Goal: Task Accomplishment & Management: Complete application form

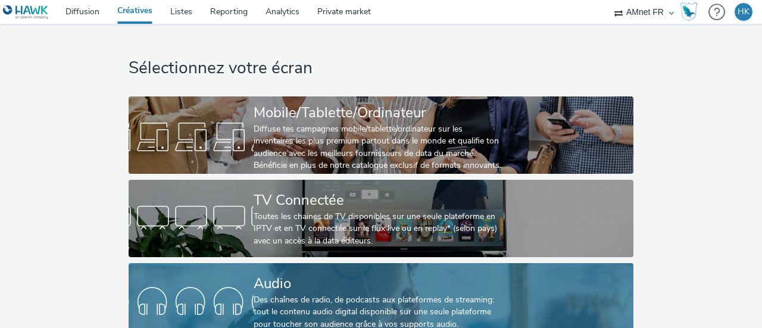
click at [353, 296] on div "Des chaînes de radio, de podcasts aux plateformes de streaming: tout le contenu…" at bounding box center [378, 312] width 250 height 36
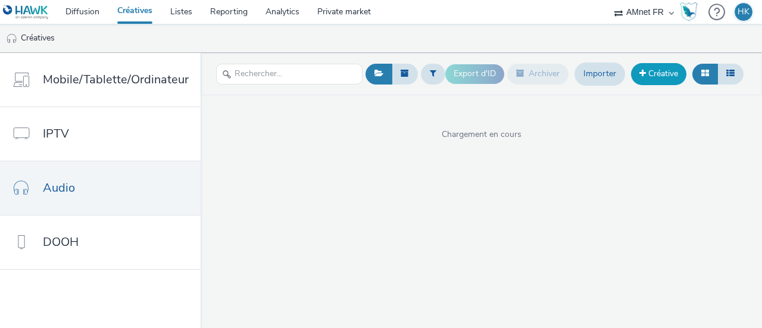
click at [653, 70] on link "Créative" at bounding box center [658, 73] width 55 height 21
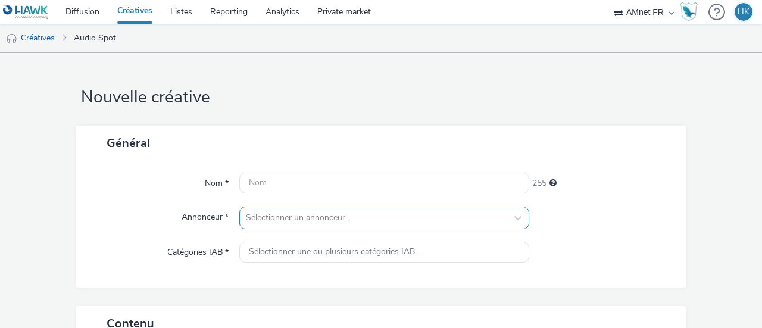
click at [344, 218] on div "Sélectionner un annonceur..." at bounding box center [384, 217] width 290 height 23
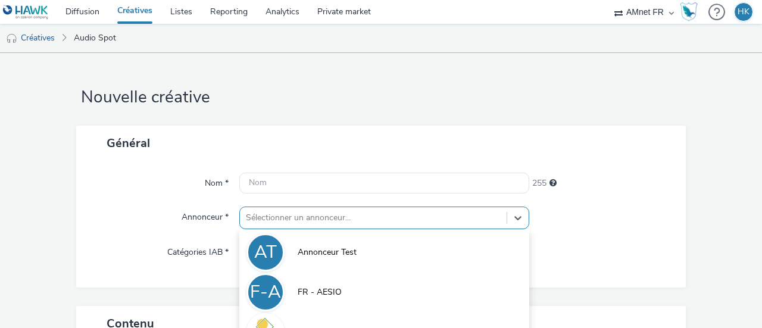
scroll to position [137, 0]
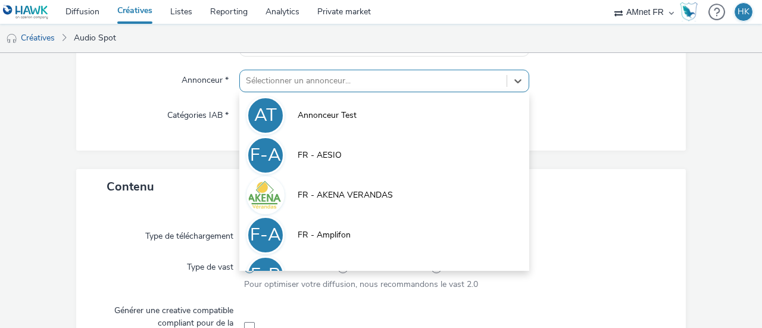
click at [422, 80] on div at bounding box center [373, 81] width 255 height 14
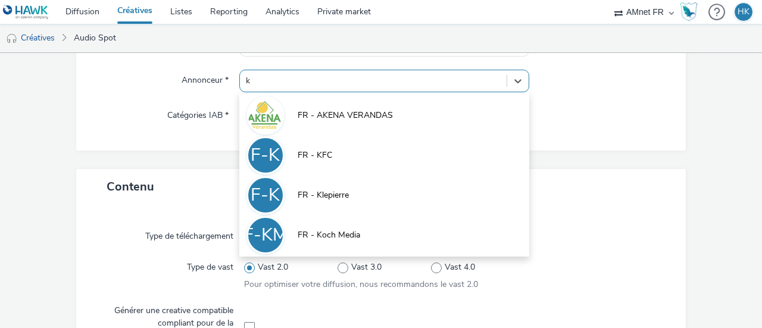
type input "kl"
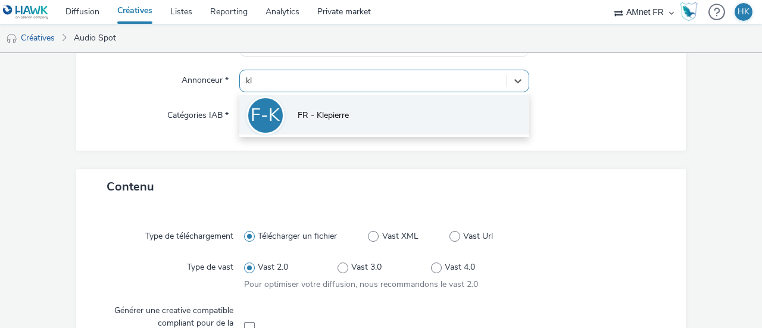
click at [394, 106] on li "F-K FR - [PERSON_NAME]" at bounding box center [384, 115] width 290 height 40
type input "[URL][DOMAIN_NAME]"
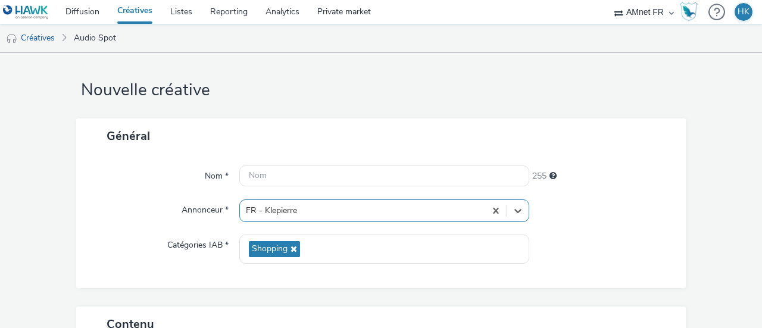
scroll to position [0, 0]
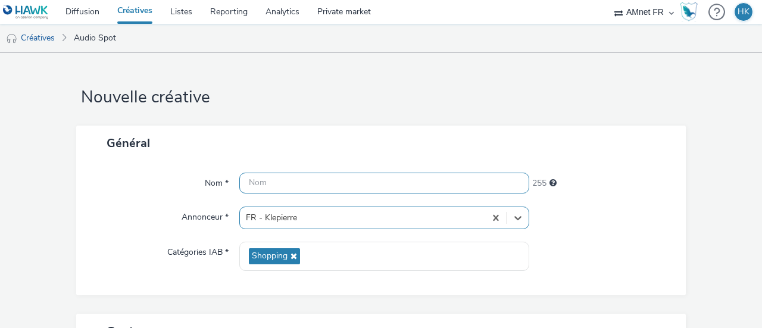
click at [264, 184] on input "text" at bounding box center [384, 183] width 290 height 21
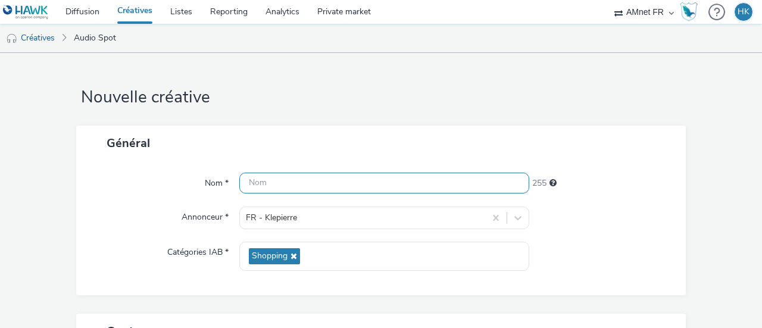
paste input "2025_11_Klepierre_Immersive Art 1_Immersive _Blagnac_Multi-devi_Base_Audio_1x1_…"
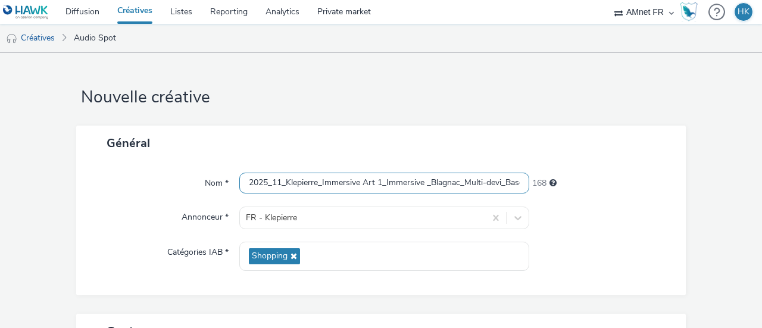
scroll to position [0, 93]
type input "2025_11_Klepierre_Immersive Art 1_Immersive _Blagnac_Multi-devi_Base_Audio_1x1_…"
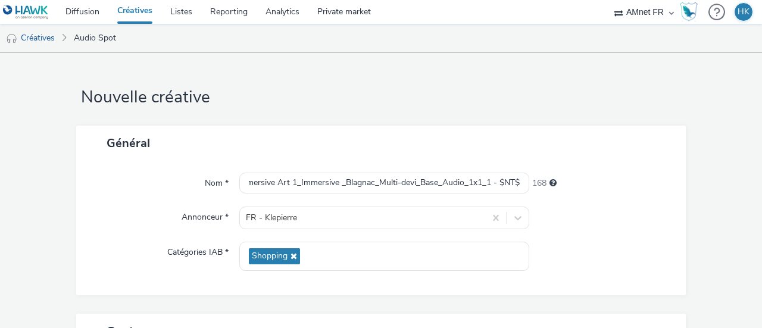
scroll to position [0, 0]
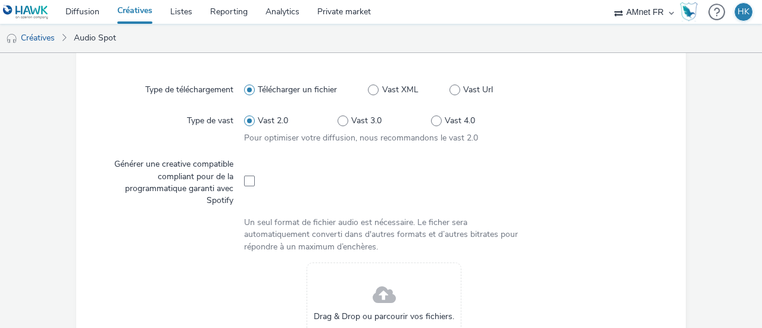
scroll to position [376, 0]
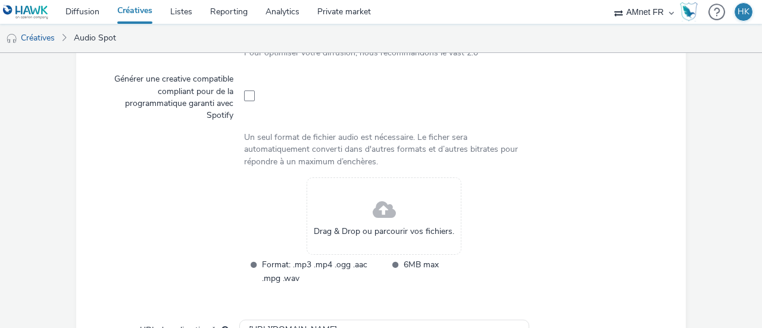
click at [378, 220] on span at bounding box center [383, 211] width 23 height 32
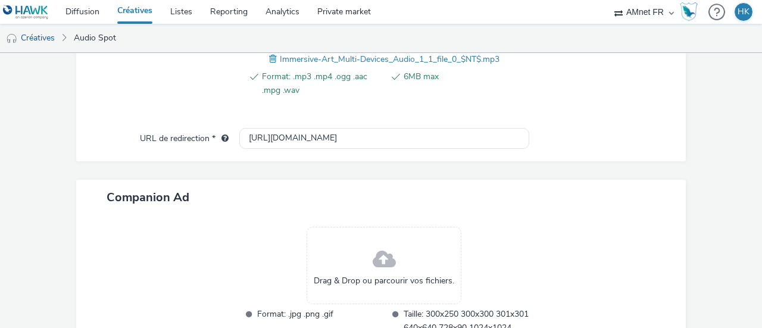
scroll to position [493, 0]
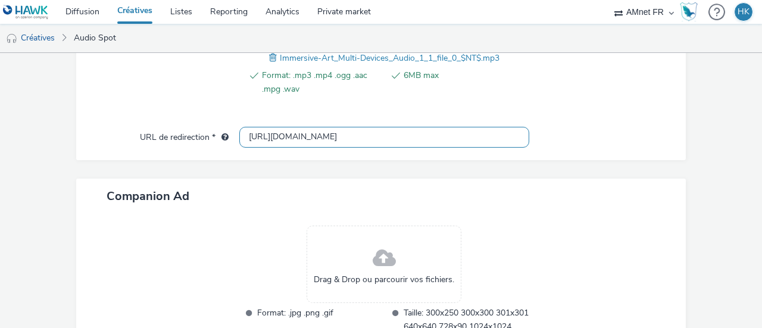
drag, startPoint x: 324, startPoint y: 133, endPoint x: 247, endPoint y: 125, distance: 77.2
click at [247, 127] on input "[URL][DOMAIN_NAME]" at bounding box center [384, 137] width 290 height 21
click at [286, 134] on input "text" at bounding box center [384, 137] width 290 height 21
paste input "[URL][DOMAIN_NAME]"
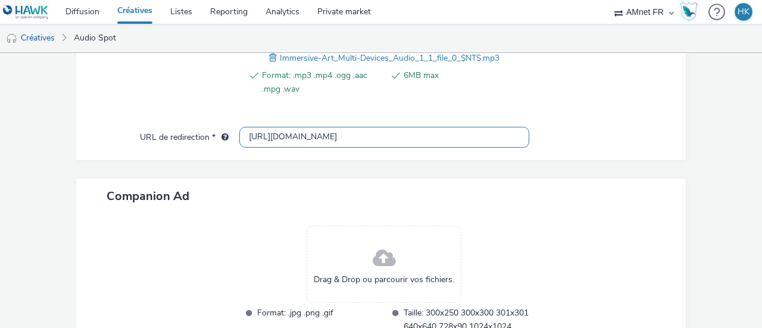
type input "[URL][DOMAIN_NAME]"
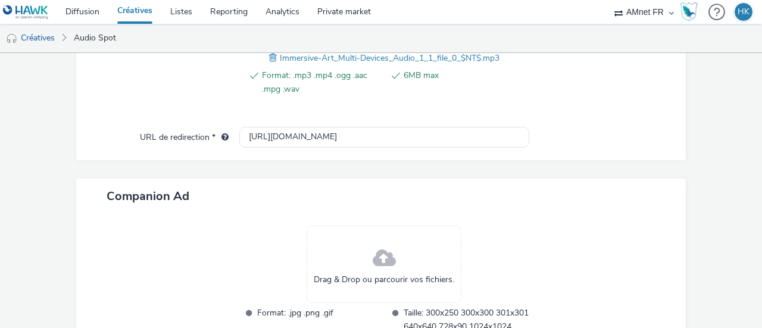
click at [480, 162] on div "Contenu Type de téléchargement Télécharger un fichier Vast XML Vast Url Type de…" at bounding box center [380, 106] width 609 height 572
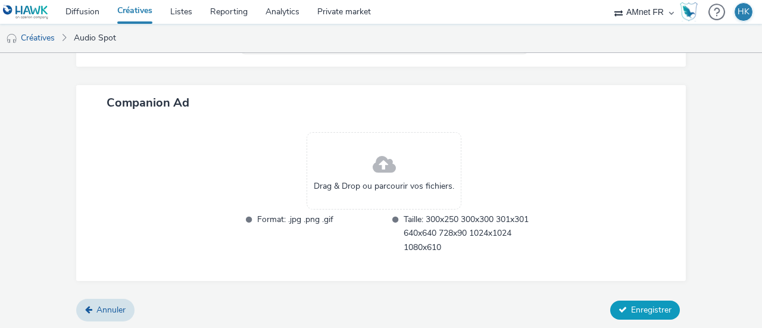
click at [644, 304] on span "Enregistrer" at bounding box center [651, 309] width 40 height 11
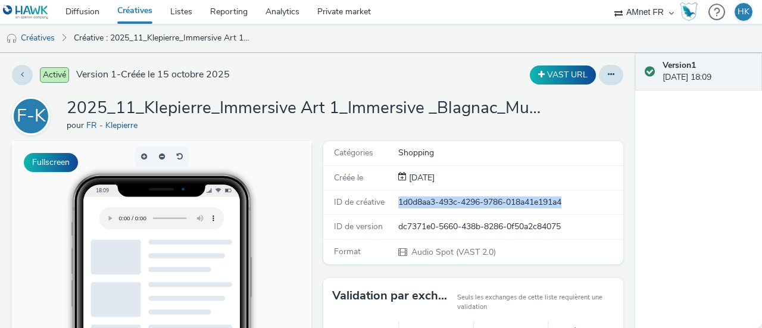
drag, startPoint x: 572, startPoint y: 205, endPoint x: 392, endPoint y: 201, distance: 180.3
click at [398, 201] on div "1d0d8aa3-493c-4296-9786-018a41e191a4" at bounding box center [510, 202] width 224 height 12
copy div "1d0d8aa3-493c-4296-9786-018a41e191a4"
click at [83, 9] on link "Diffusion" at bounding box center [83, 12] width 52 height 24
